Goal: Task Accomplishment & Management: Use online tool/utility

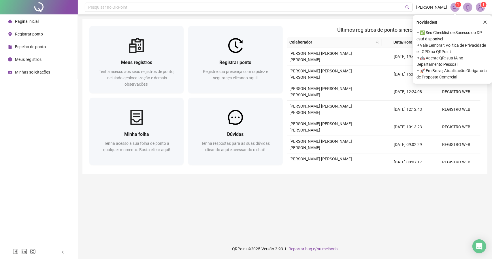
click at [485, 24] on button "button" at bounding box center [484, 22] width 7 height 7
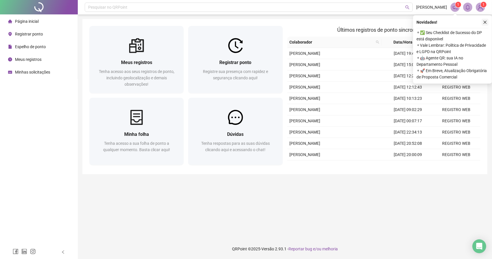
click at [488, 20] on button "button" at bounding box center [484, 22] width 7 height 7
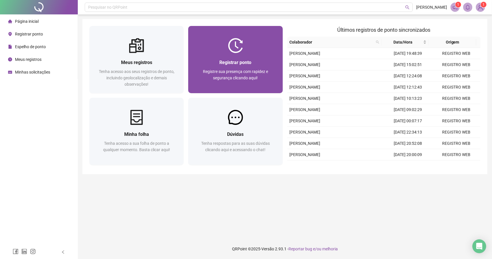
click at [241, 77] on span "Registre sua presença com rapidez e segurança clicando aqui!" at bounding box center [235, 74] width 65 height 11
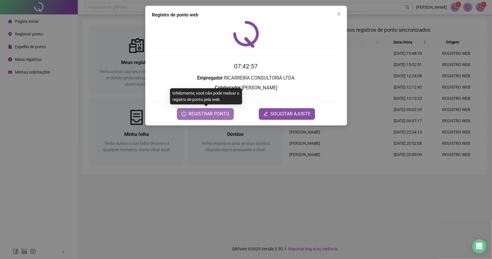
click at [206, 116] on span "REGISTRAR PONTO" at bounding box center [208, 113] width 41 height 7
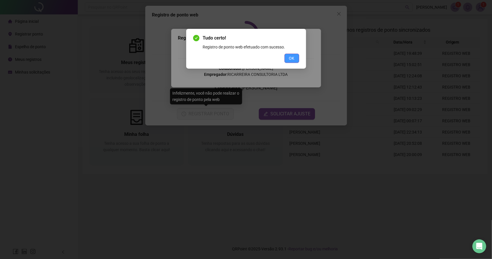
click at [294, 59] on button "OK" at bounding box center [291, 58] width 15 height 9
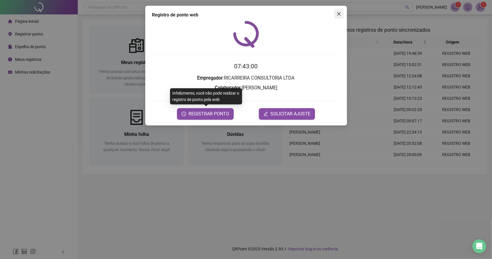
click at [339, 14] on icon "close" at bounding box center [338, 14] width 5 height 5
